Goal: Navigation & Orientation: Find specific page/section

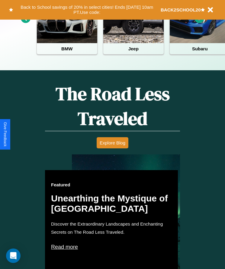
scroll to position [247, 0]
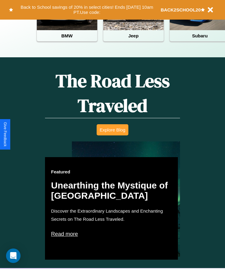
click at [112, 134] on button "Explore Blog" at bounding box center [113, 129] width 32 height 11
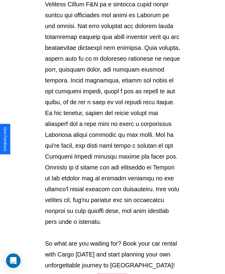
scroll to position [638, 0]
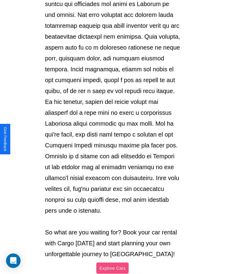
click at [112, 262] on button "Explore Cars" at bounding box center [112, 267] width 32 height 11
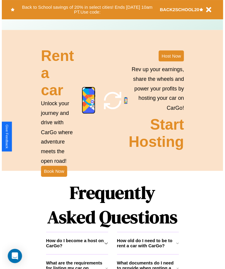
scroll to position [247, 0]
